Goal: Task Accomplishment & Management: Complete application form

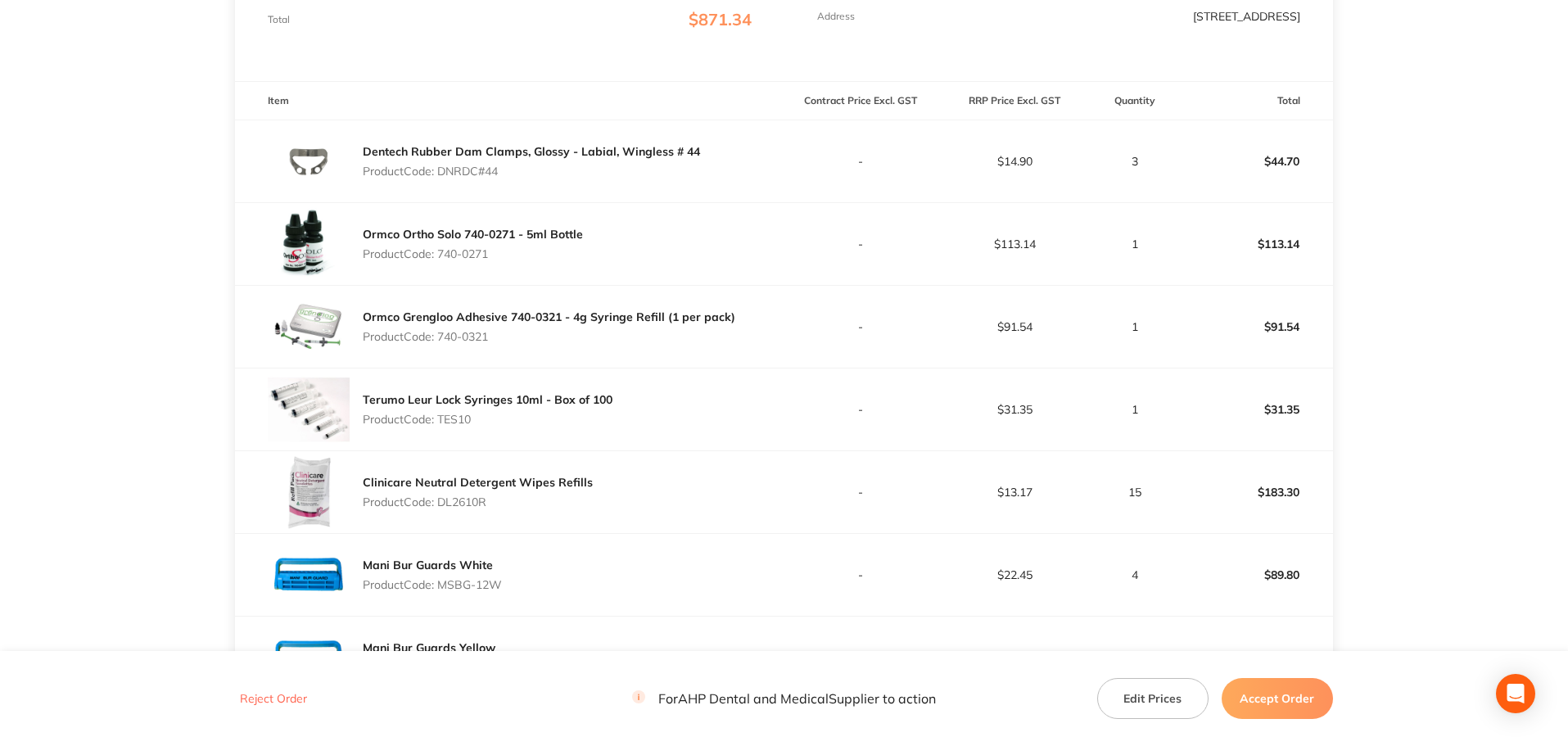
scroll to position [82, 0]
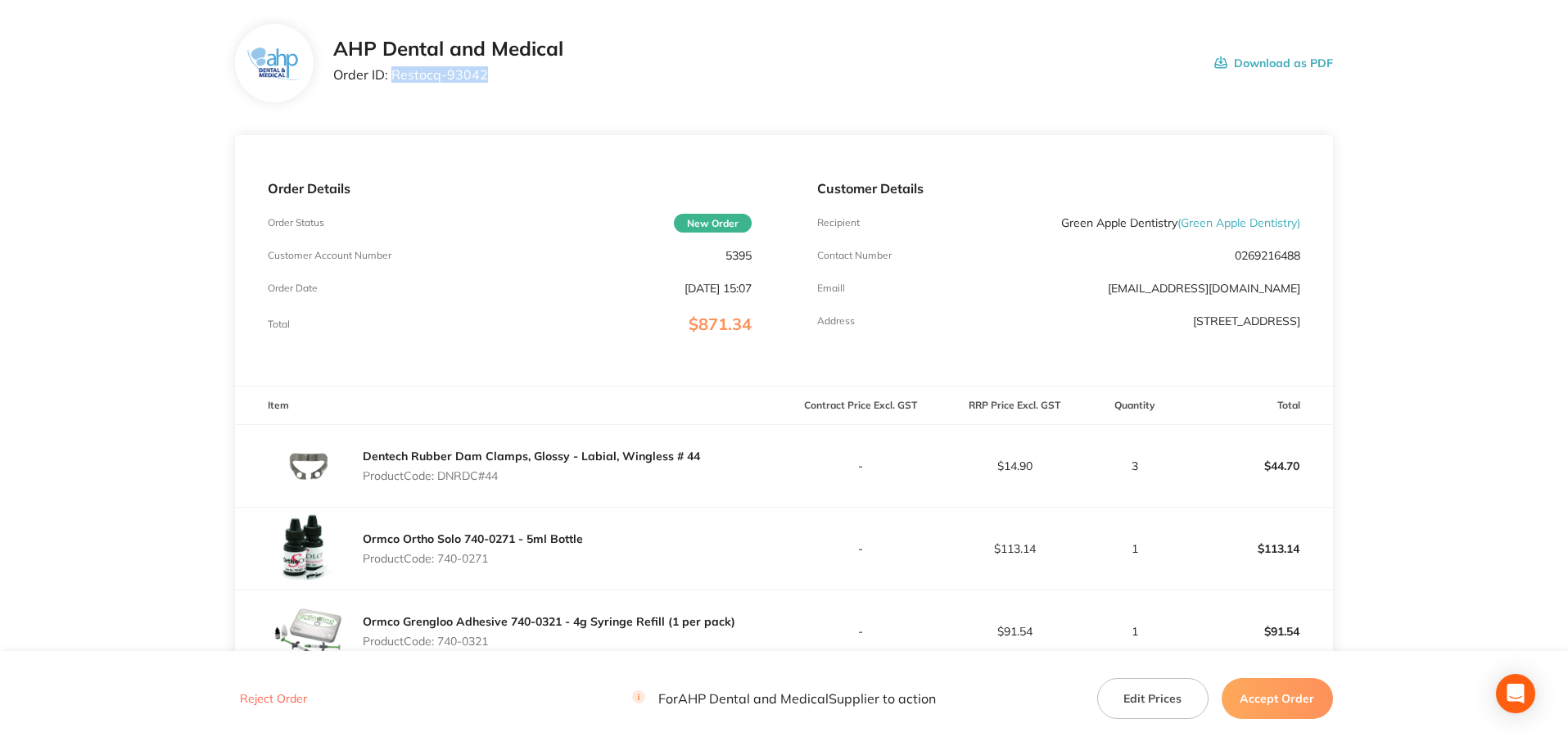
drag, startPoint x: 495, startPoint y: 75, endPoint x: 399, endPoint y: 84, distance: 96.4
click at [392, 75] on p "Order ID: Restocq- 93042" at bounding box center [449, 75] width 231 height 15
copy p "Restocq- 93042"
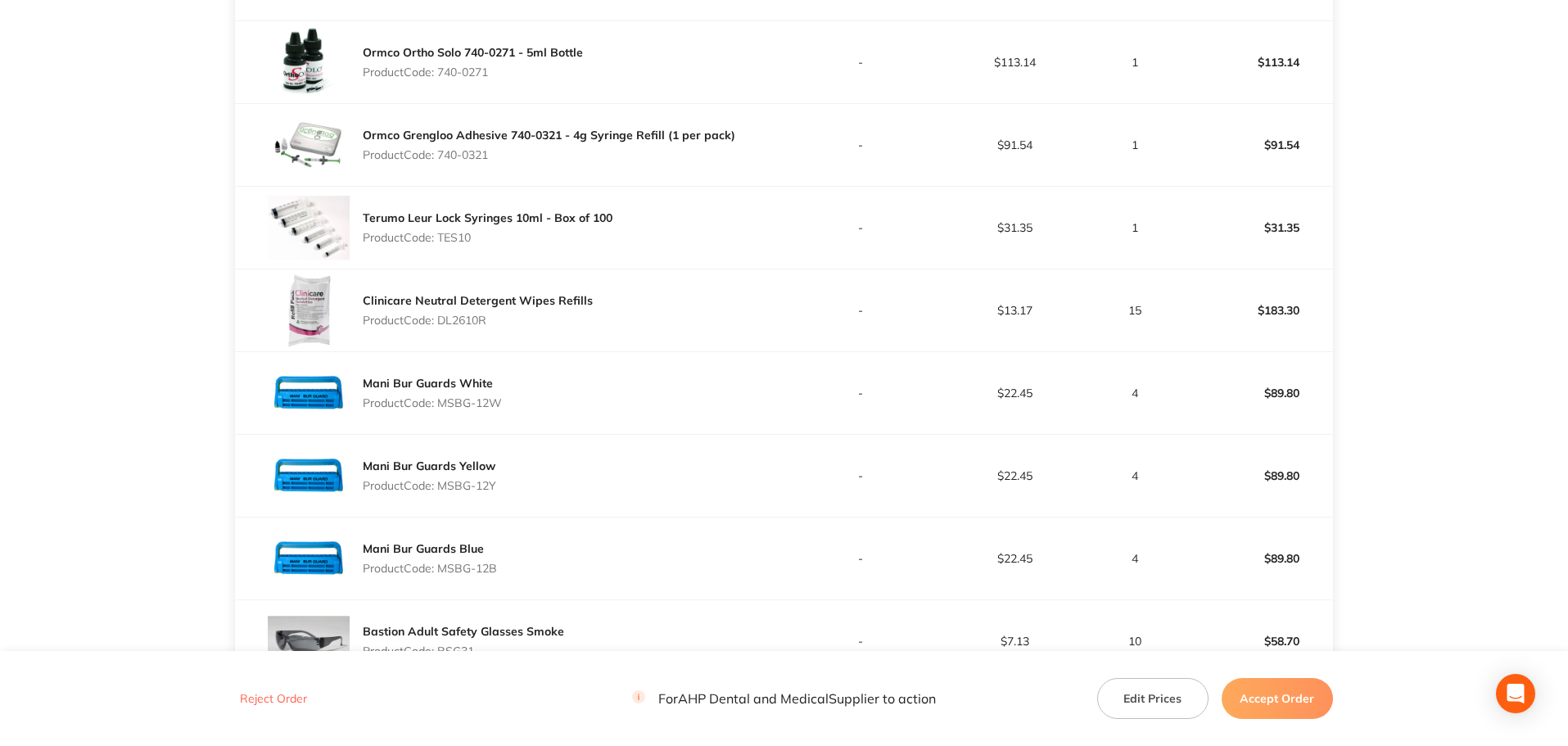
scroll to position [573, 0]
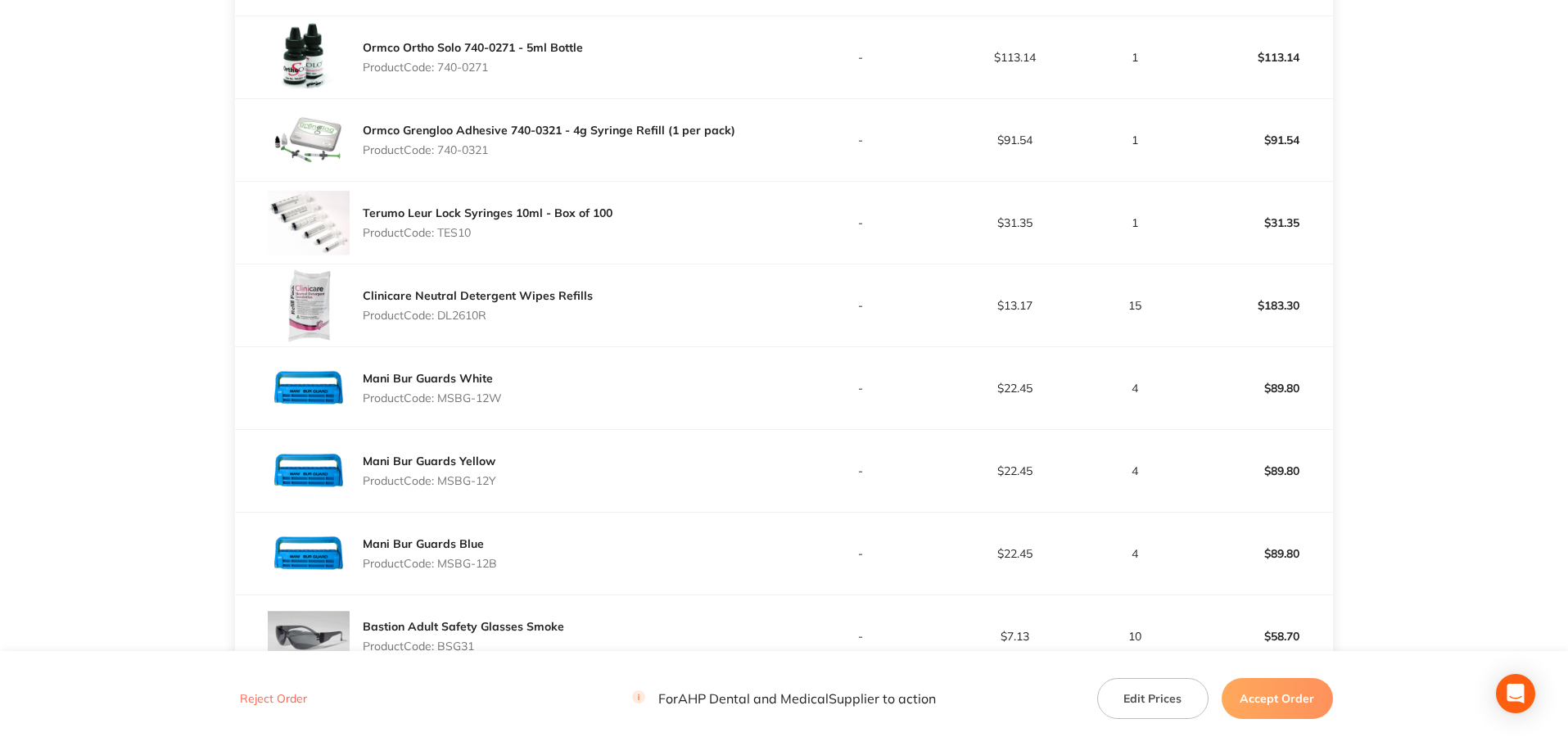
drag, startPoint x: 488, startPoint y: 236, endPoint x: 441, endPoint y: 234, distance: 47.0
click at [441, 234] on p "Product Code: TES10" at bounding box center [488, 233] width 250 height 13
copy p "TES10"
drag, startPoint x: 474, startPoint y: 325, endPoint x: 440, endPoint y: 322, distance: 34.1
click at [441, 322] on div "Clinicare Neutral Detergent Wipes Refills Product Code: DL2610R" at bounding box center [478, 305] width 231 height 46
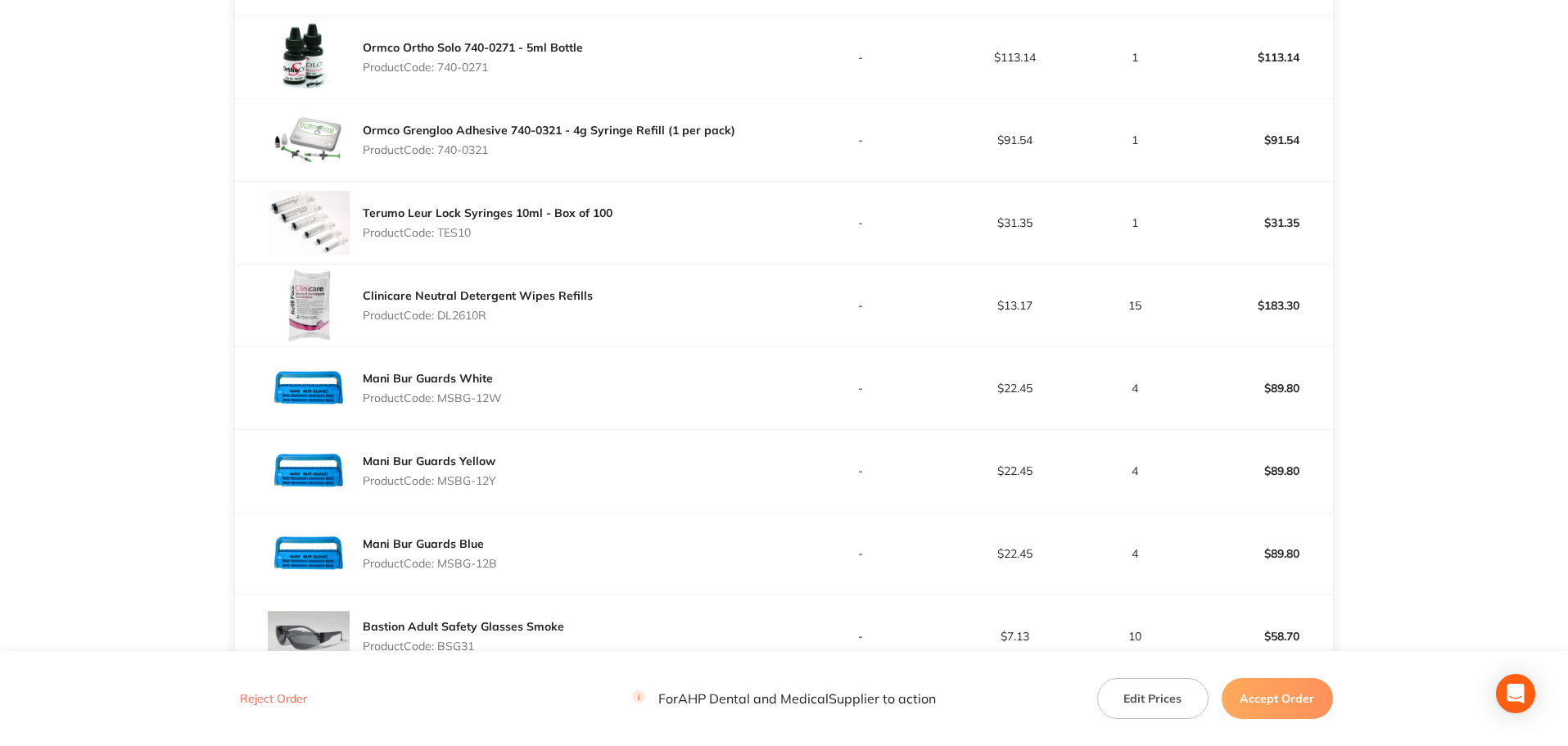
copy p "DL2610R"
drag, startPoint x: 491, startPoint y: 407, endPoint x: 442, endPoint y: 397, distance: 50.0
click at [442, 397] on div "Mani Bur Guards White Product Code: MSBG-12W" at bounding box center [509, 388] width 549 height 82
copy p "MSBG-12W"
drag, startPoint x: 489, startPoint y: 486, endPoint x: 443, endPoint y: 482, distance: 46.2
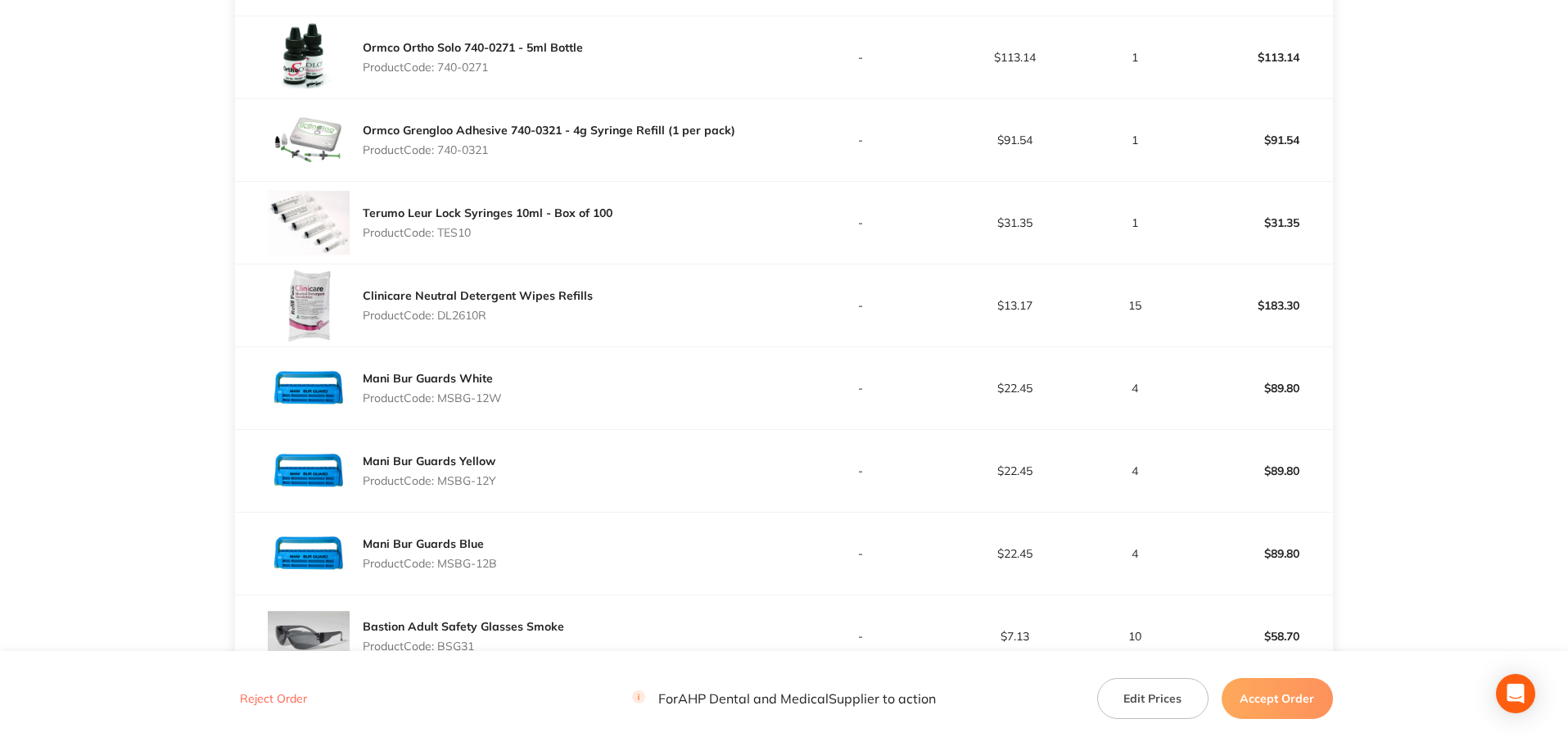
click at [443, 482] on div "Mani Bur Guards Yellow Product Code: MSBG-12Y" at bounding box center [509, 470] width 549 height 82
copy p "MSBG-12Y"
drag, startPoint x: 474, startPoint y: 567, endPoint x: 443, endPoint y: 565, distance: 31.1
click at [443, 565] on div "Mani Bur Guards Blue Product Code: MSBG-12B" at bounding box center [509, 553] width 549 height 82
copy p "MSBG-12B"
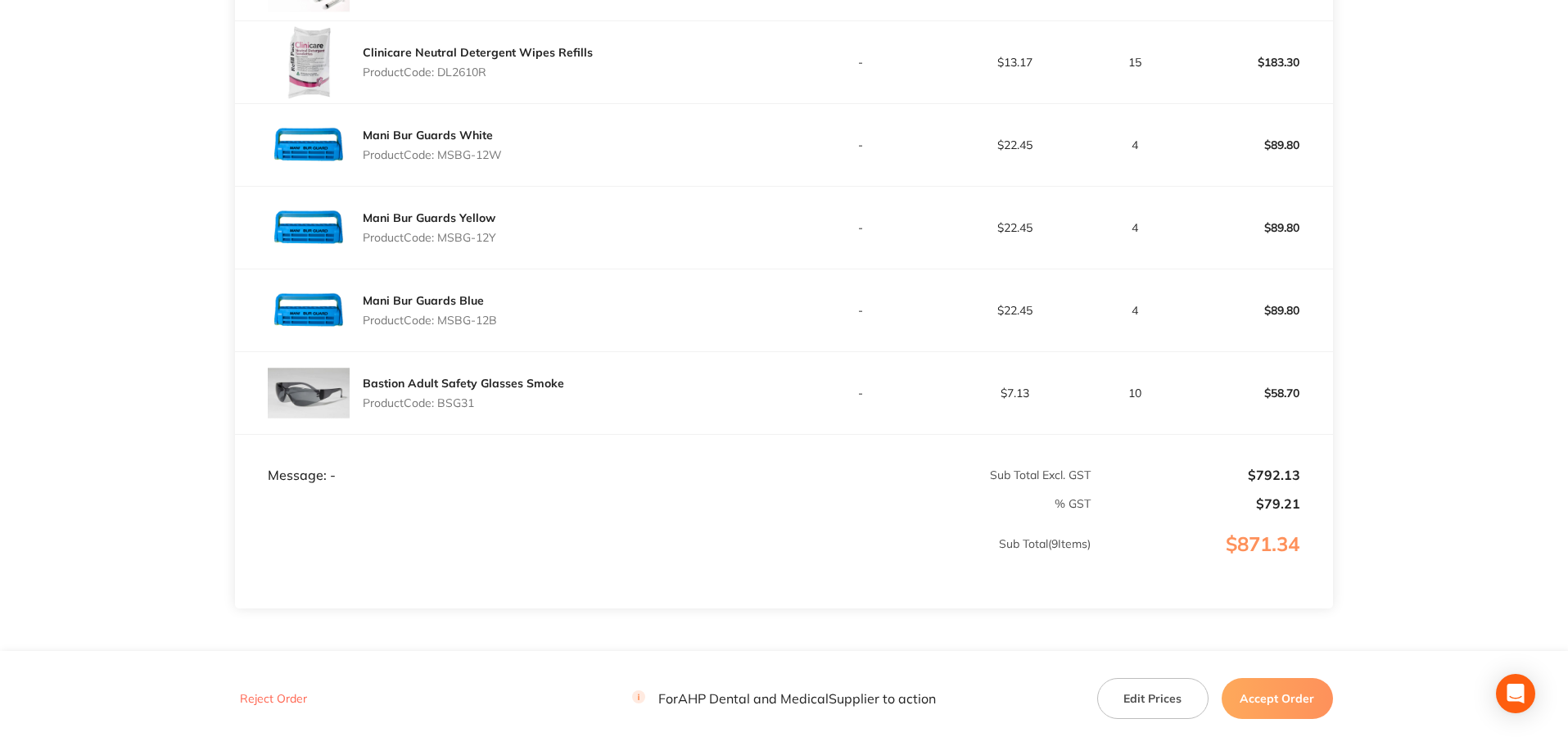
scroll to position [819, 0]
drag, startPoint x: 493, startPoint y: 392, endPoint x: 445, endPoint y: 409, distance: 50.9
click at [439, 398] on div "Bastion Adult Safety Glasses Smoke Product Code: BSG31" at bounding box center [464, 390] width 201 height 46
copy p "BSG31"
click at [1280, 690] on button "Accept Order" at bounding box center [1278, 698] width 111 height 41
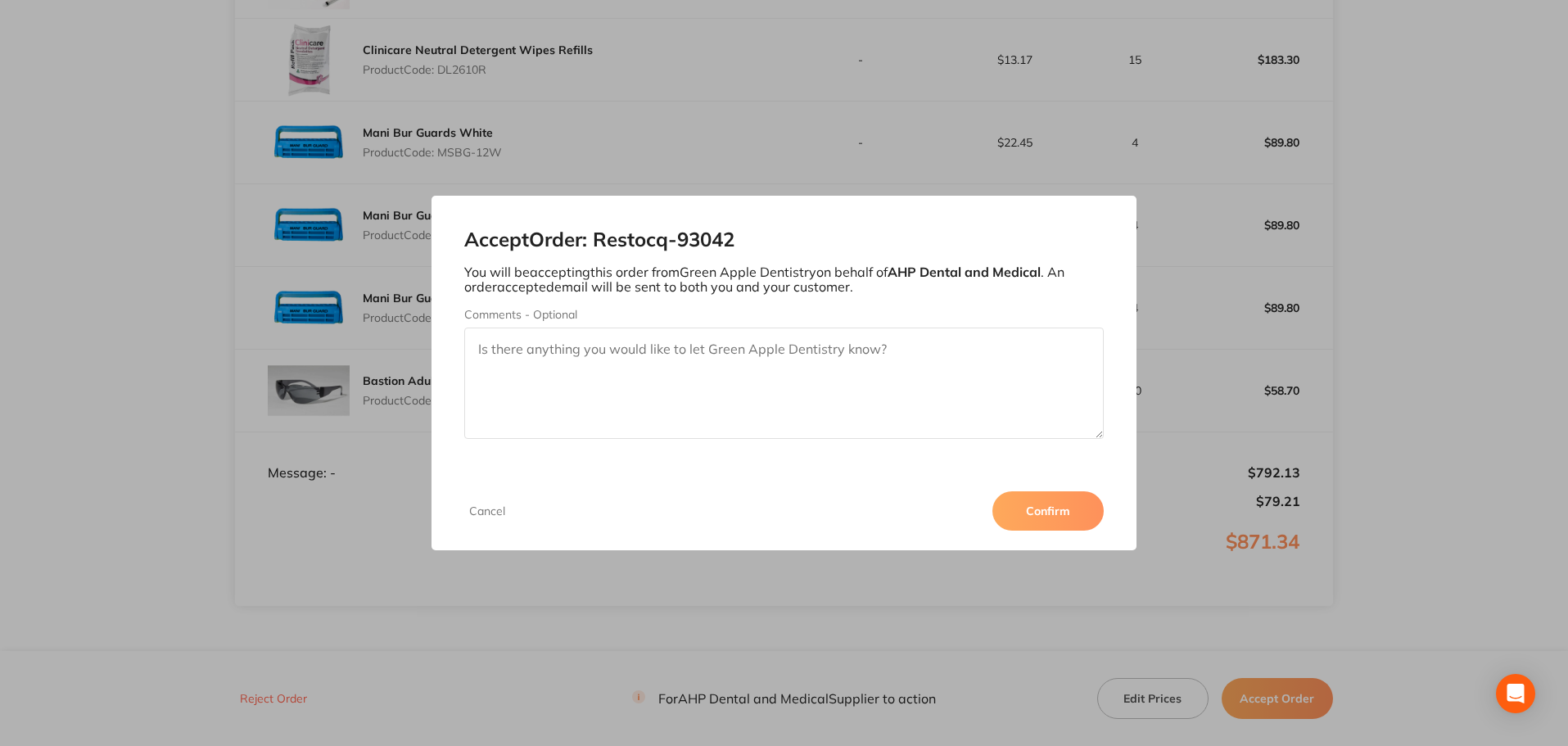
click at [1061, 501] on button "Confirm" at bounding box center [1048, 511] width 111 height 39
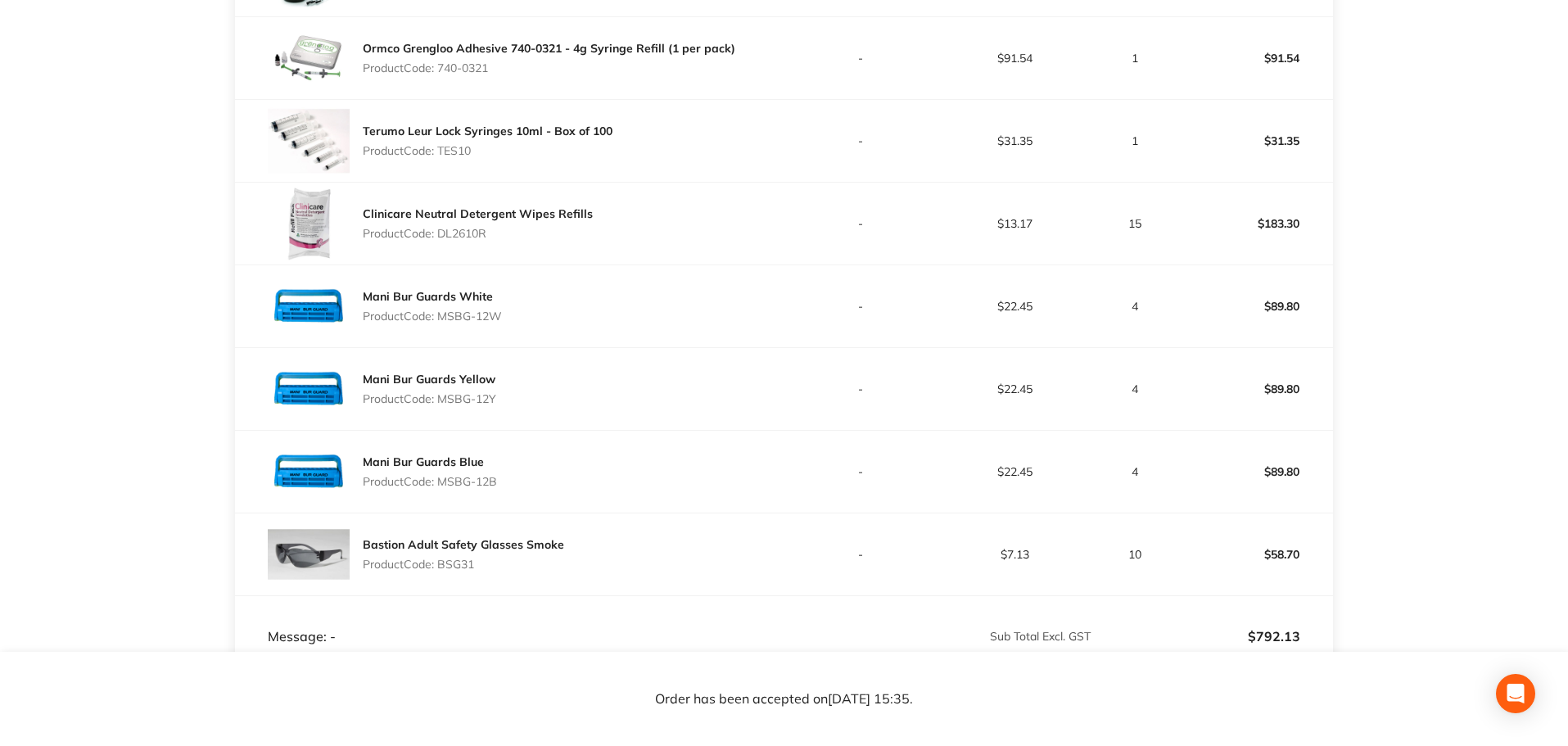
scroll to position [737, 0]
